Goal: Information Seeking & Learning: Learn about a topic

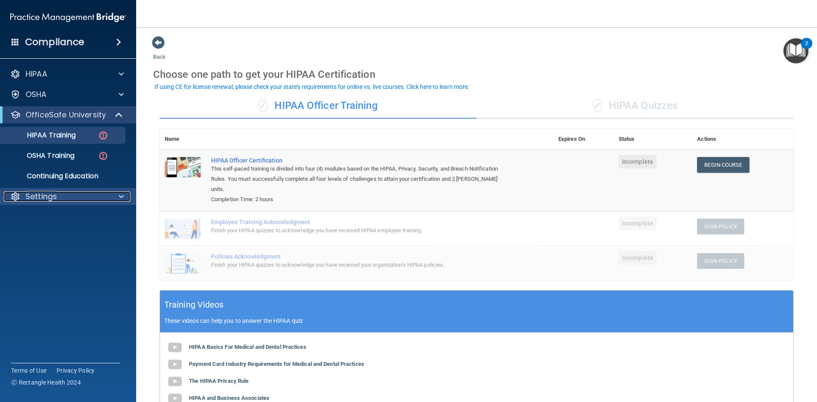
click at [116, 195] on div at bounding box center [119, 197] width 21 height 10
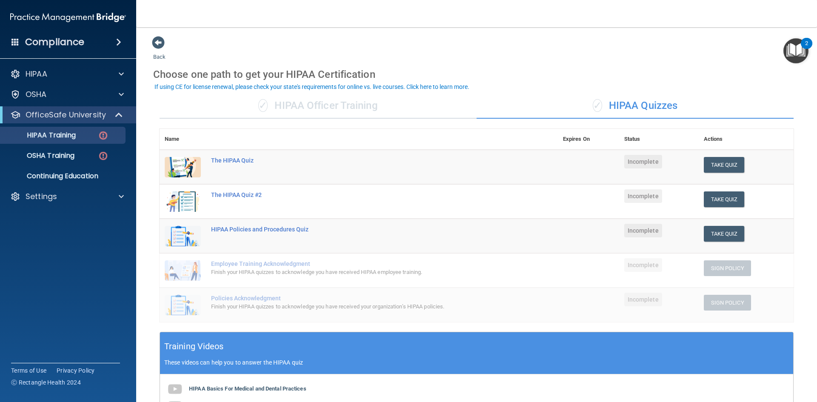
click at [316, 105] on div "✓ HIPAA Officer Training" at bounding box center [318, 106] width 317 height 26
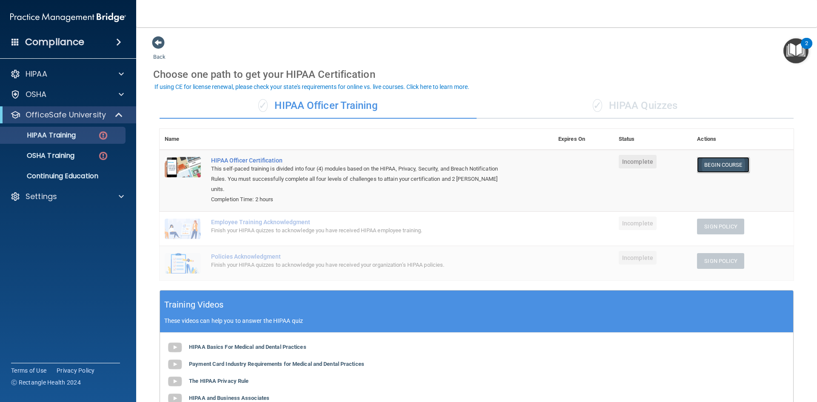
click at [720, 169] on link "Begin Course" at bounding box center [723, 165] width 52 height 16
